Goal: Transaction & Acquisition: Purchase product/service

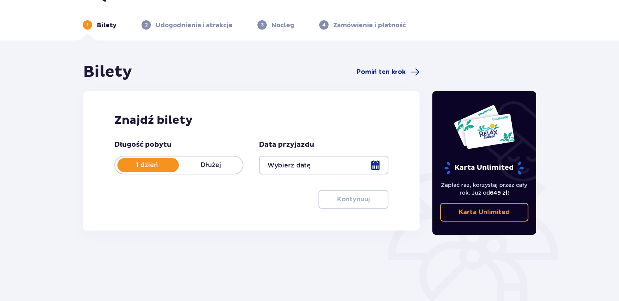
scroll to position [39, 0]
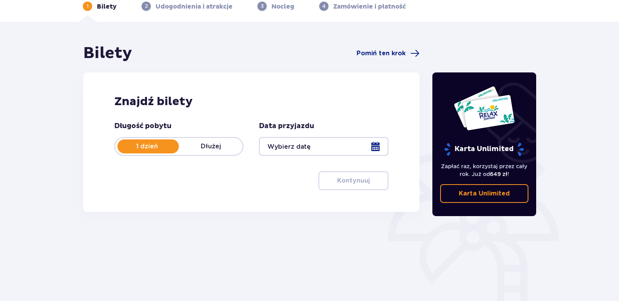
click at [307, 151] on div at bounding box center [323, 146] width 129 height 19
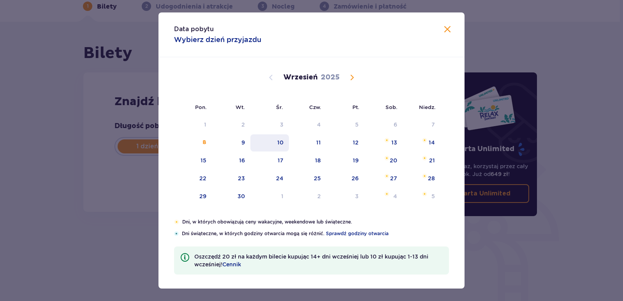
click at [283, 144] on div "10" at bounding box center [269, 142] width 39 height 17
type input "[DATE]"
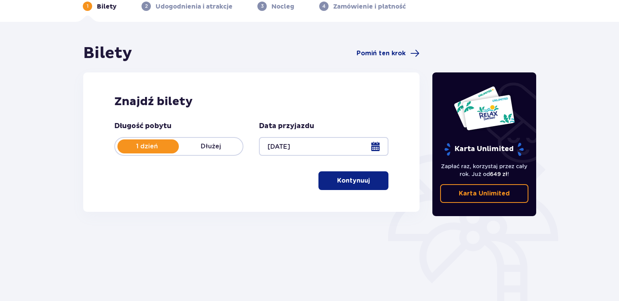
click at [449, 28] on div "Bilety Pomiń ten krok Znajdź bilety Długość pobytu 1 dzień Dłużej Data przyjazd…" at bounding box center [309, 190] width 619 height 336
click at [362, 174] on button "Kontynuuj" at bounding box center [354, 180] width 70 height 19
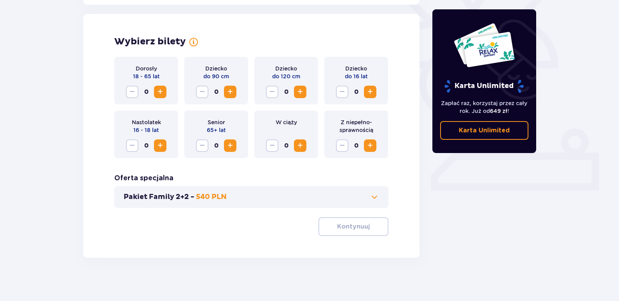
scroll to position [215, 0]
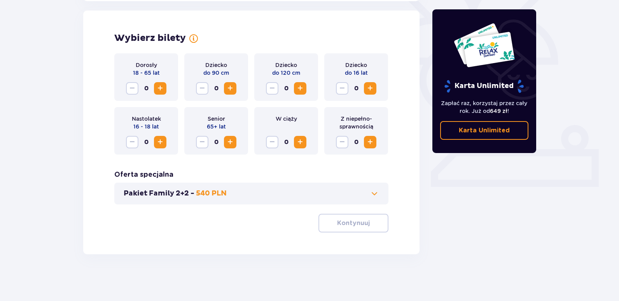
click at [161, 140] on span "Increase" at bounding box center [160, 141] width 9 height 9
click at [365, 229] on button "Kontynuuj" at bounding box center [354, 223] width 70 height 19
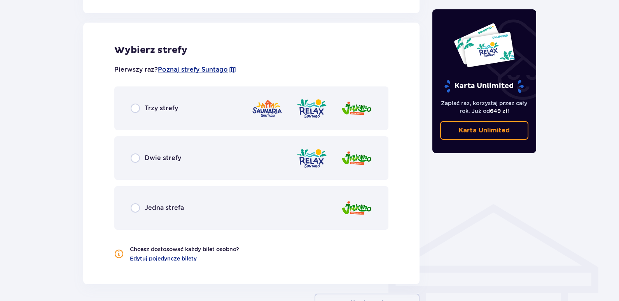
scroll to position [432, 0]
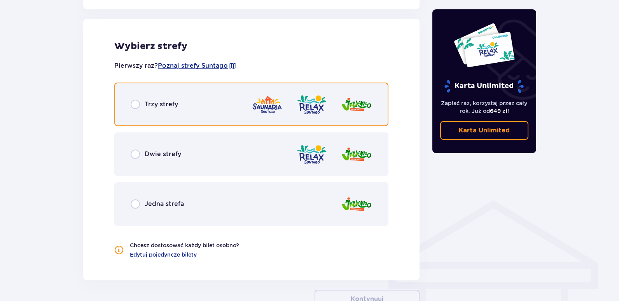
click at [133, 105] on input "radio" at bounding box center [135, 104] width 9 height 9
radio input "true"
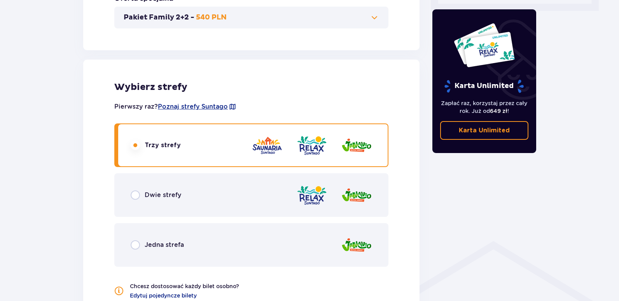
scroll to position [390, 0]
